Goal: Task Accomplishment & Management: Manage account settings

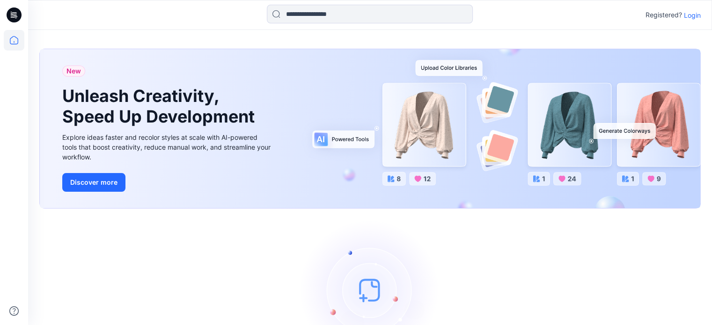
click at [687, 17] on p "Login" at bounding box center [692, 15] width 17 height 10
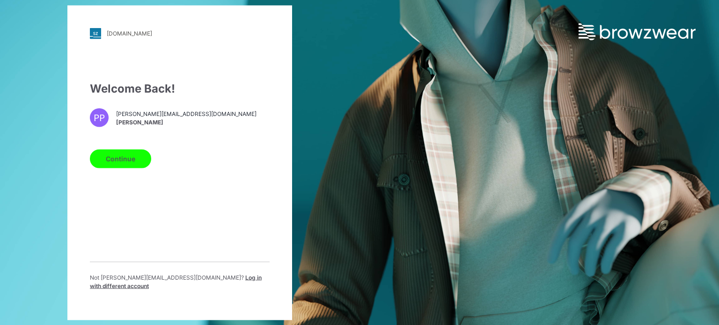
click at [132, 162] on button "Continue" at bounding box center [120, 158] width 61 height 19
click at [101, 154] on button "Continue" at bounding box center [120, 158] width 61 height 19
click at [141, 160] on button "Continue" at bounding box center [120, 158] width 61 height 19
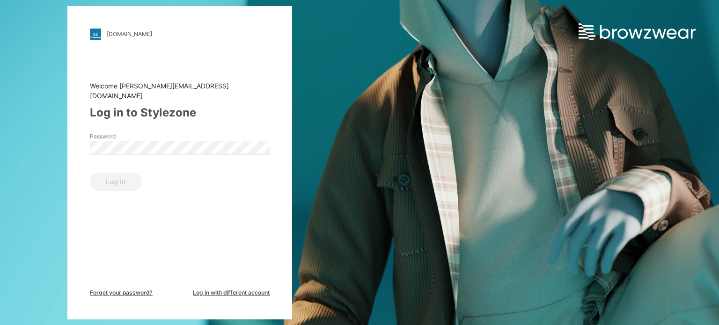
click at [601, 205] on div "[DOMAIN_NAME] Loading... Welcome [PERSON_NAME][EMAIL_ADDRESS][DOMAIN_NAME] Log …" at bounding box center [359, 162] width 719 height 325
click at [110, 181] on button "Log in" at bounding box center [116, 182] width 52 height 19
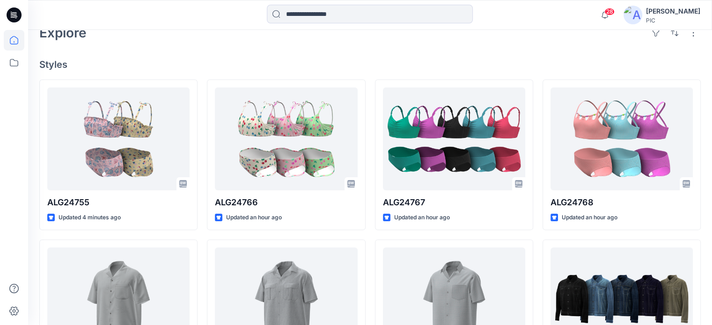
scroll to position [234, 0]
